Goal: Register for event/course

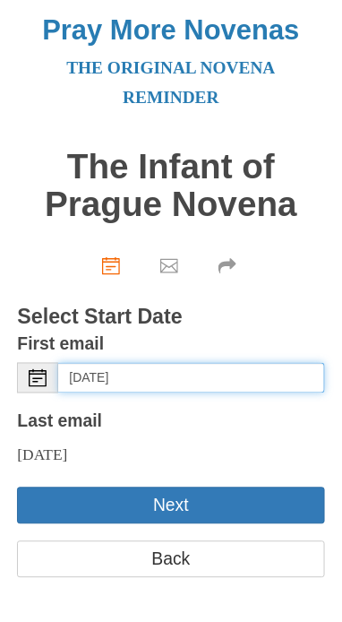
click at [196, 381] on input "[DATE]" at bounding box center [191, 378] width 266 height 30
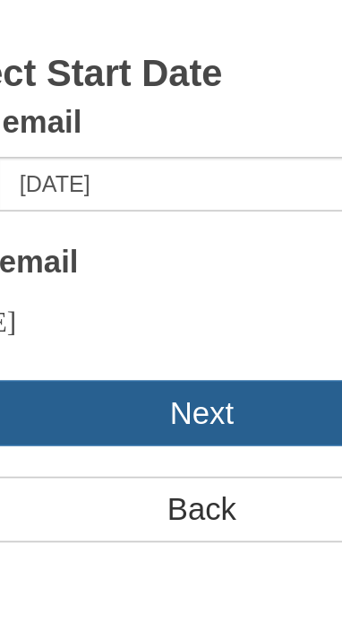
click at [176, 503] on button "Next" at bounding box center [170, 505] width 307 height 37
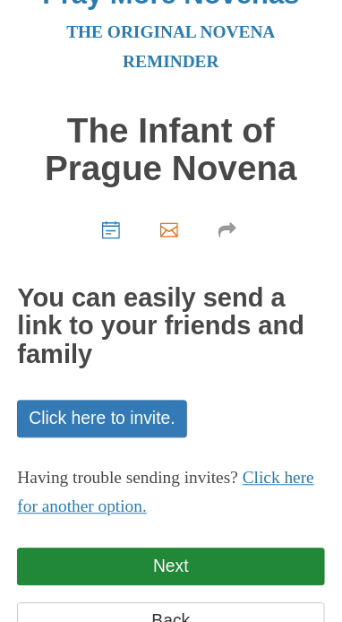
scroll to position [76, 0]
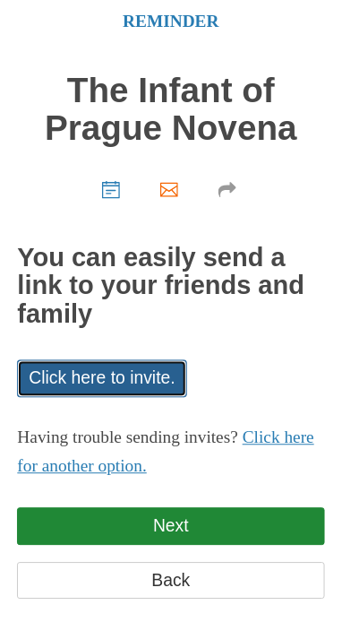
click at [110, 360] on link "Click here to invite." at bounding box center [102, 378] width 170 height 37
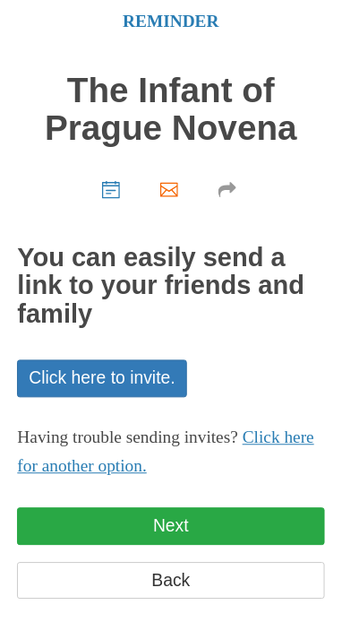
click at [171, 508] on link "Next" at bounding box center [170, 526] width 307 height 37
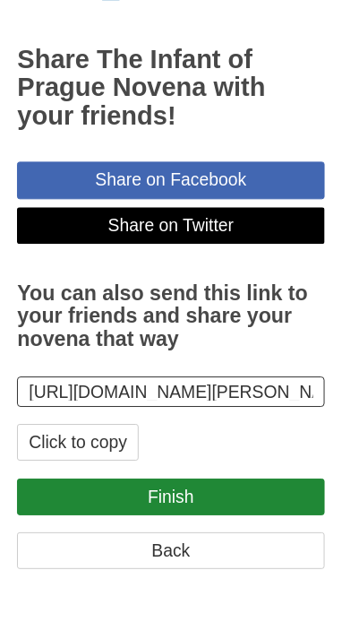
scroll to position [322, 0]
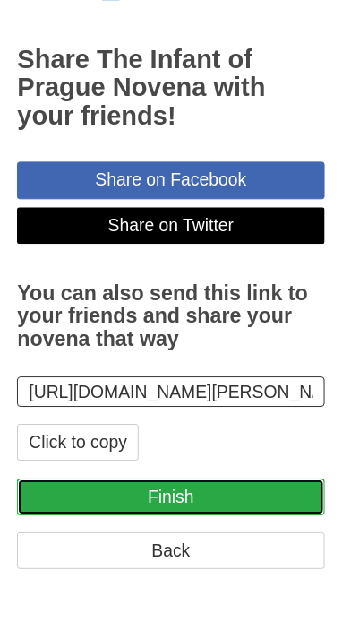
click at [176, 494] on link "Finish" at bounding box center [170, 497] width 307 height 37
